Goal: Information Seeking & Learning: Find specific fact

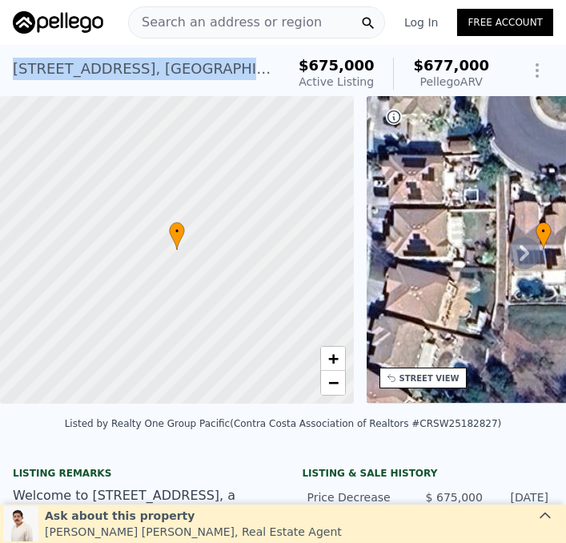
click at [197, 74] on div "[STREET_ADDRESS]" at bounding box center [143, 69] width 260 height 22
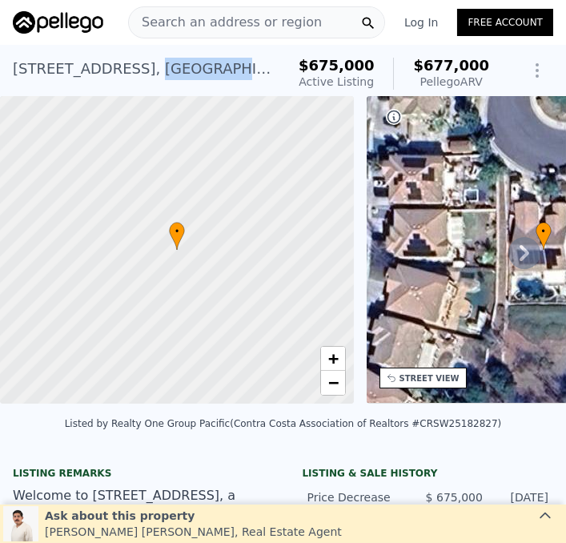
click at [193, 77] on div "[STREET_ADDRESS]" at bounding box center [143, 69] width 260 height 22
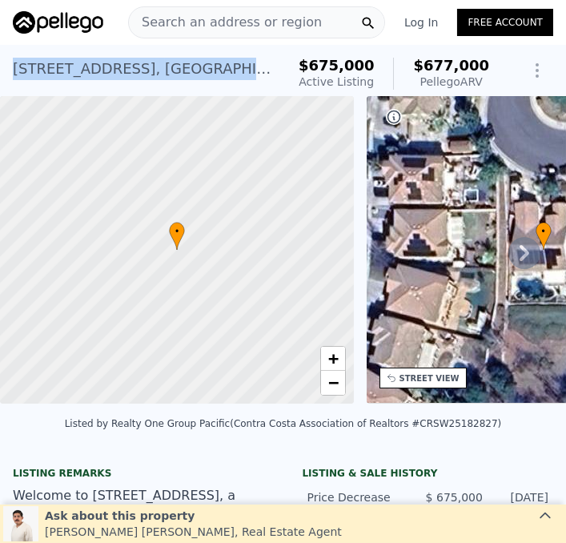
copy div "[STREET_ADDRESS]"
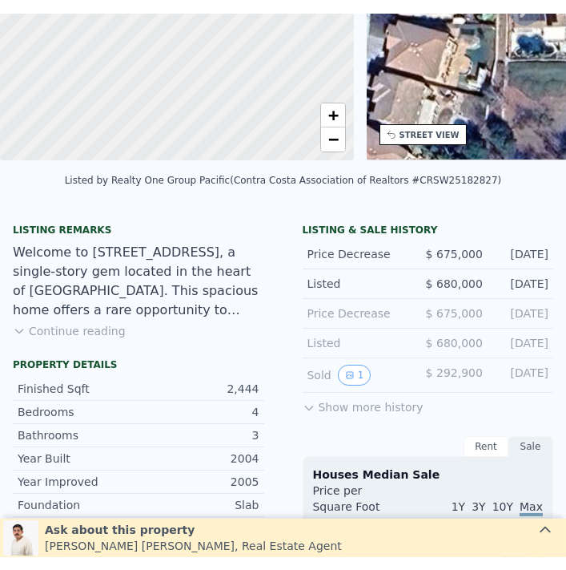
scroll to position [6, 0]
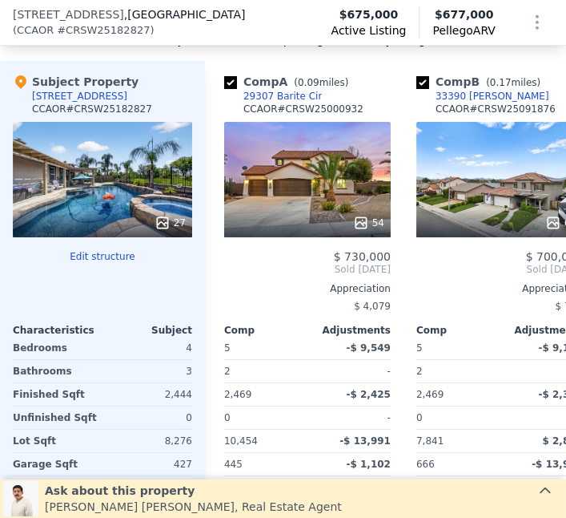
scroll to position [1680, 0]
click at [156, 215] on icon at bounding box center [163, 223] width 16 height 16
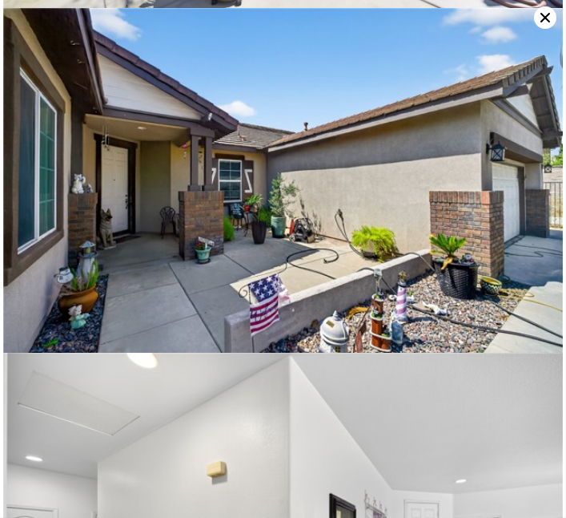
scroll to position [3143, 0]
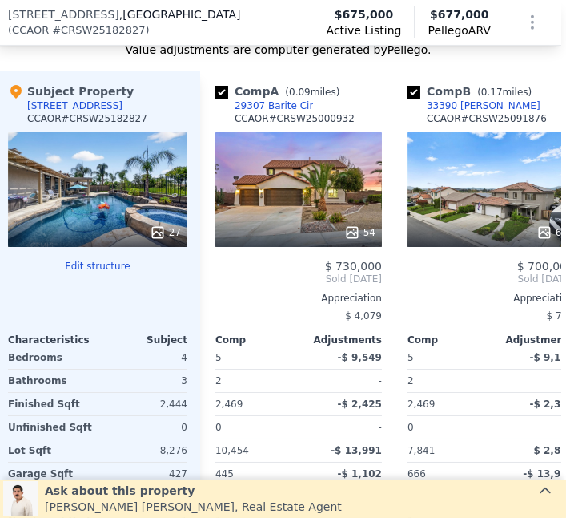
scroll to position [1654, 5]
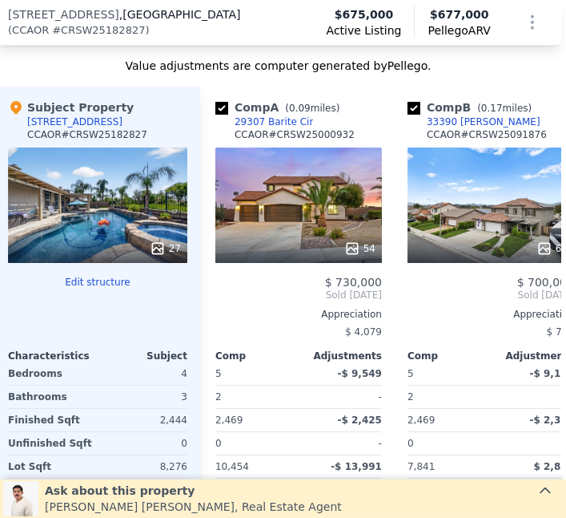
click at [157, 248] on icon at bounding box center [158, 248] width 16 height 16
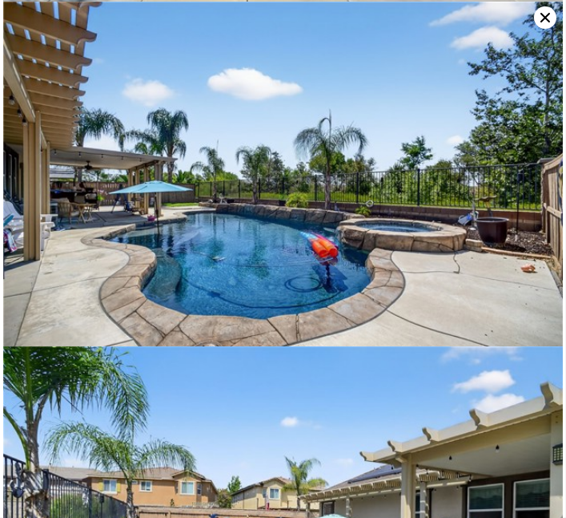
scroll to position [731, 0]
